Goal: Obtain resource: Download file/media

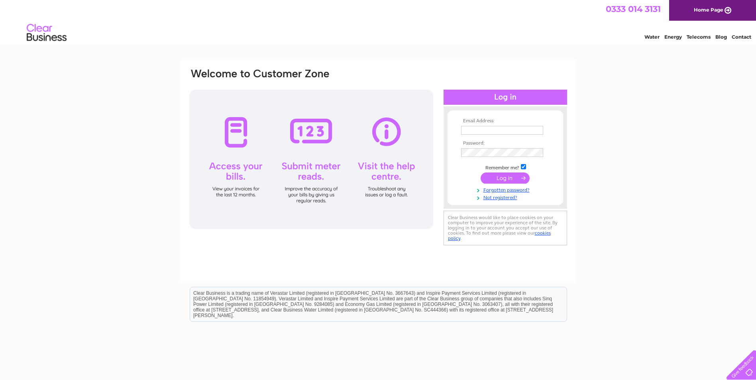
type input "payments@tissue-solutions.com"
click at [510, 181] on input "submit" at bounding box center [505, 178] width 49 height 11
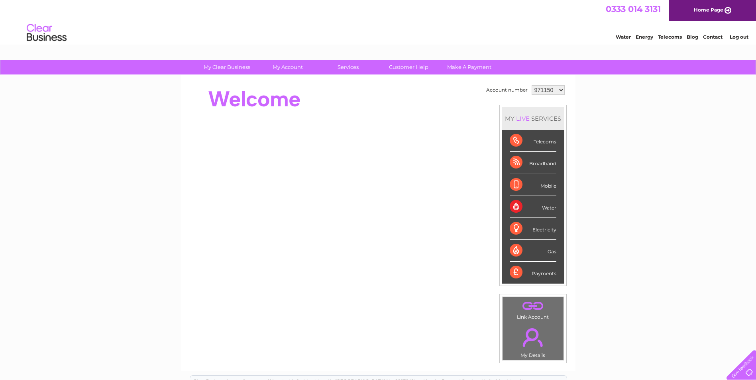
click at [561, 91] on select "971150 1121207" at bounding box center [548, 90] width 33 height 10
select select "1121207"
click at [532, 85] on select "971150 1121207" at bounding box center [548, 90] width 33 height 10
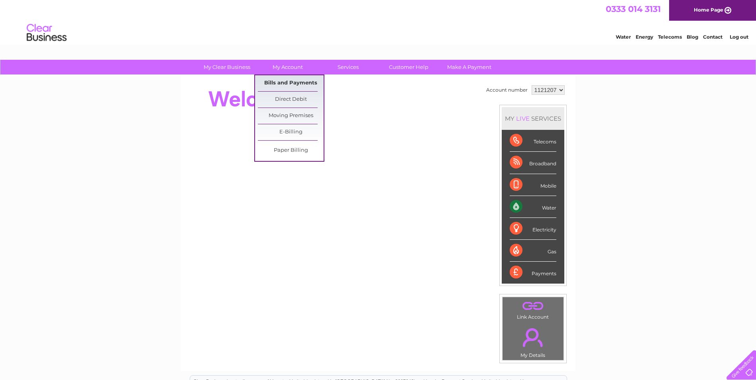
click at [279, 84] on link "Bills and Payments" at bounding box center [291, 83] width 66 height 16
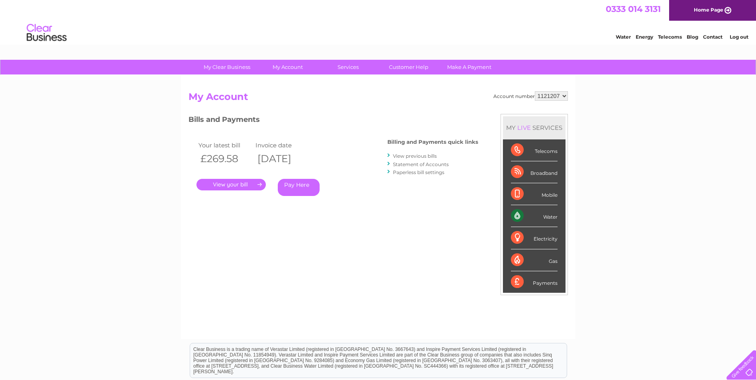
click at [234, 187] on link "." at bounding box center [231, 185] width 69 height 12
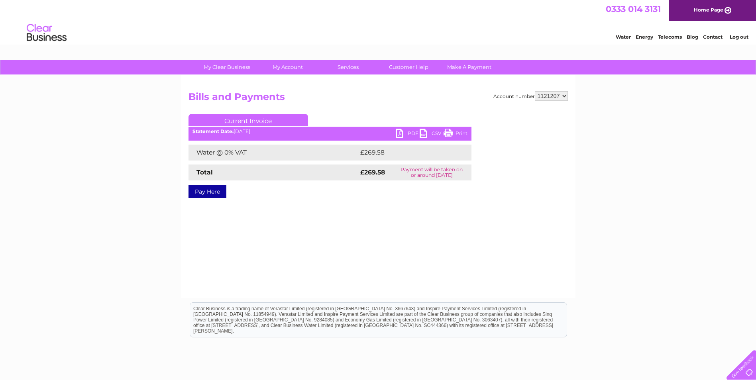
click at [401, 134] on link "PDF" at bounding box center [408, 135] width 24 height 12
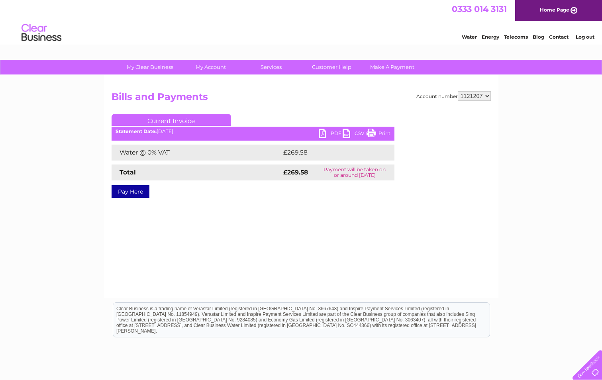
drag, startPoint x: 583, startPoint y: 37, endPoint x: 577, endPoint y: 36, distance: 6.4
click at [583, 37] on link "Log out" at bounding box center [585, 37] width 19 height 6
